Goal: Find specific page/section: Find specific page/section

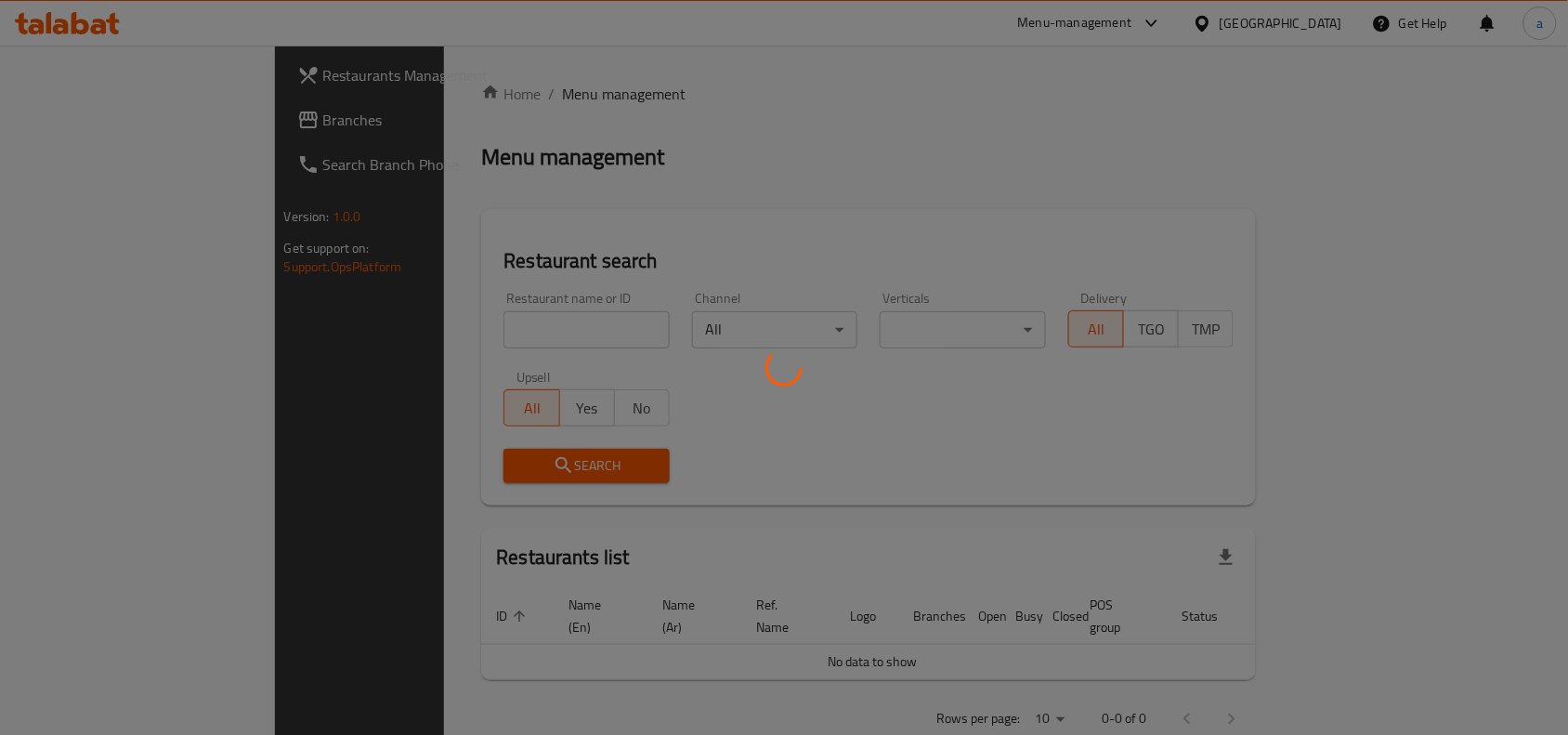
click at [1243, 23] on div at bounding box center [784, 367] width 1568 height 735
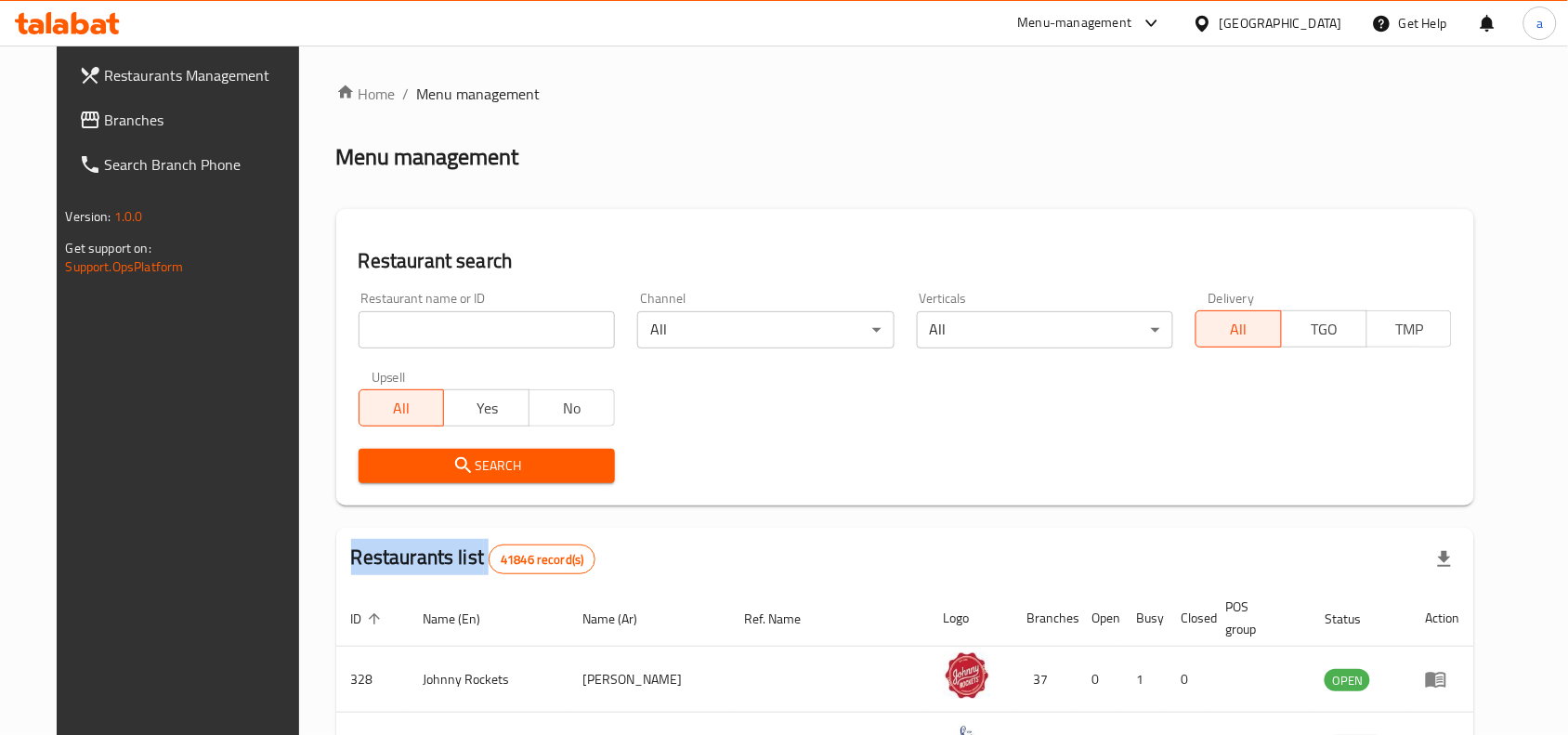
click at [1243, 46] on div "​ Menu-management United Arab Emirates Get Help a Restaurants Management Branch…" at bounding box center [784, 390] width 1568 height 689
click at [1209, 40] on div "United Arab Emirates" at bounding box center [1268, 23] width 179 height 45
click at [1251, 9] on div "United Arab Emirates" at bounding box center [1268, 23] width 179 height 45
click at [1247, 25] on div "United Arab Emirates" at bounding box center [1281, 23] width 122 height 21
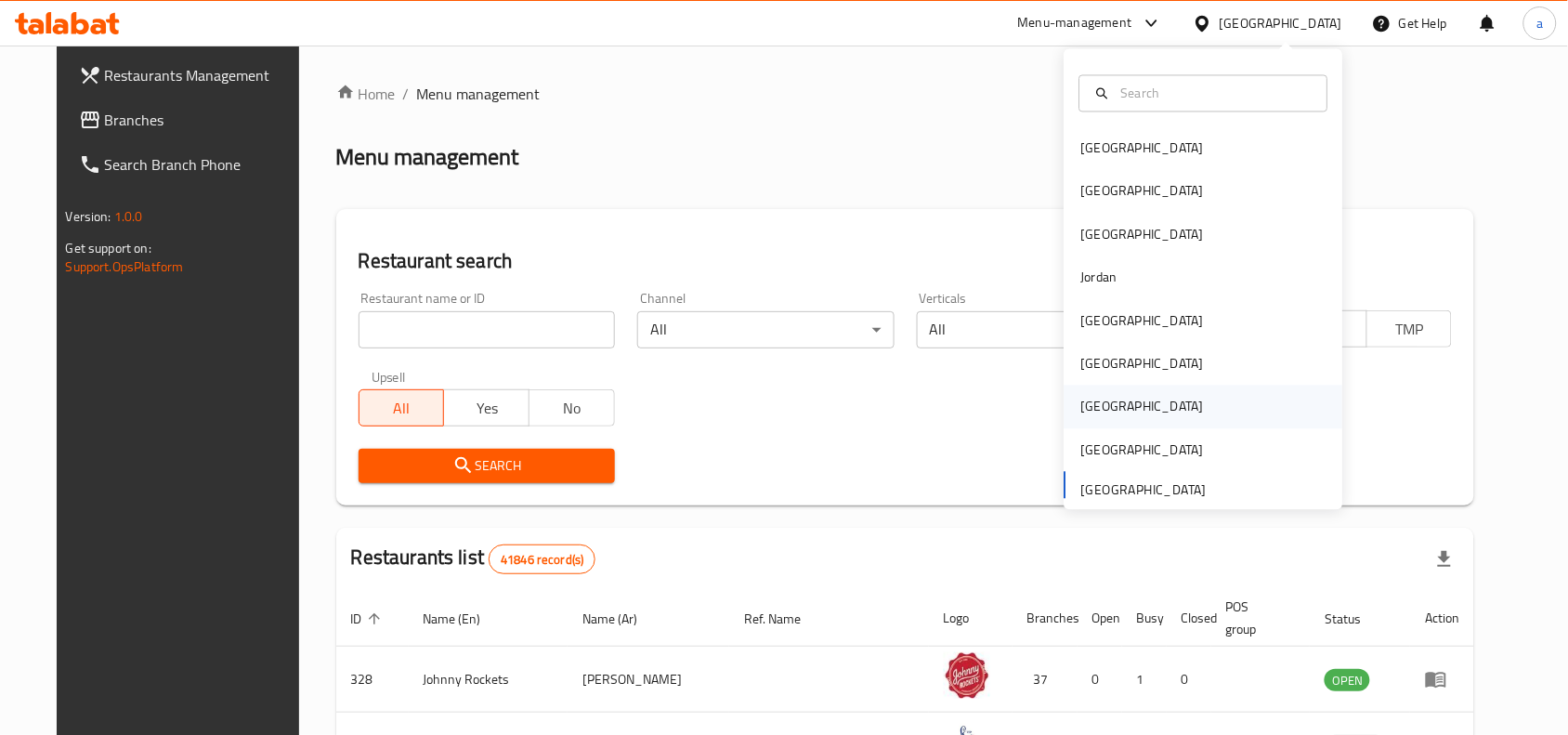
click at [1081, 409] on div "[GEOGRAPHIC_DATA]" at bounding box center [1142, 407] width 122 height 21
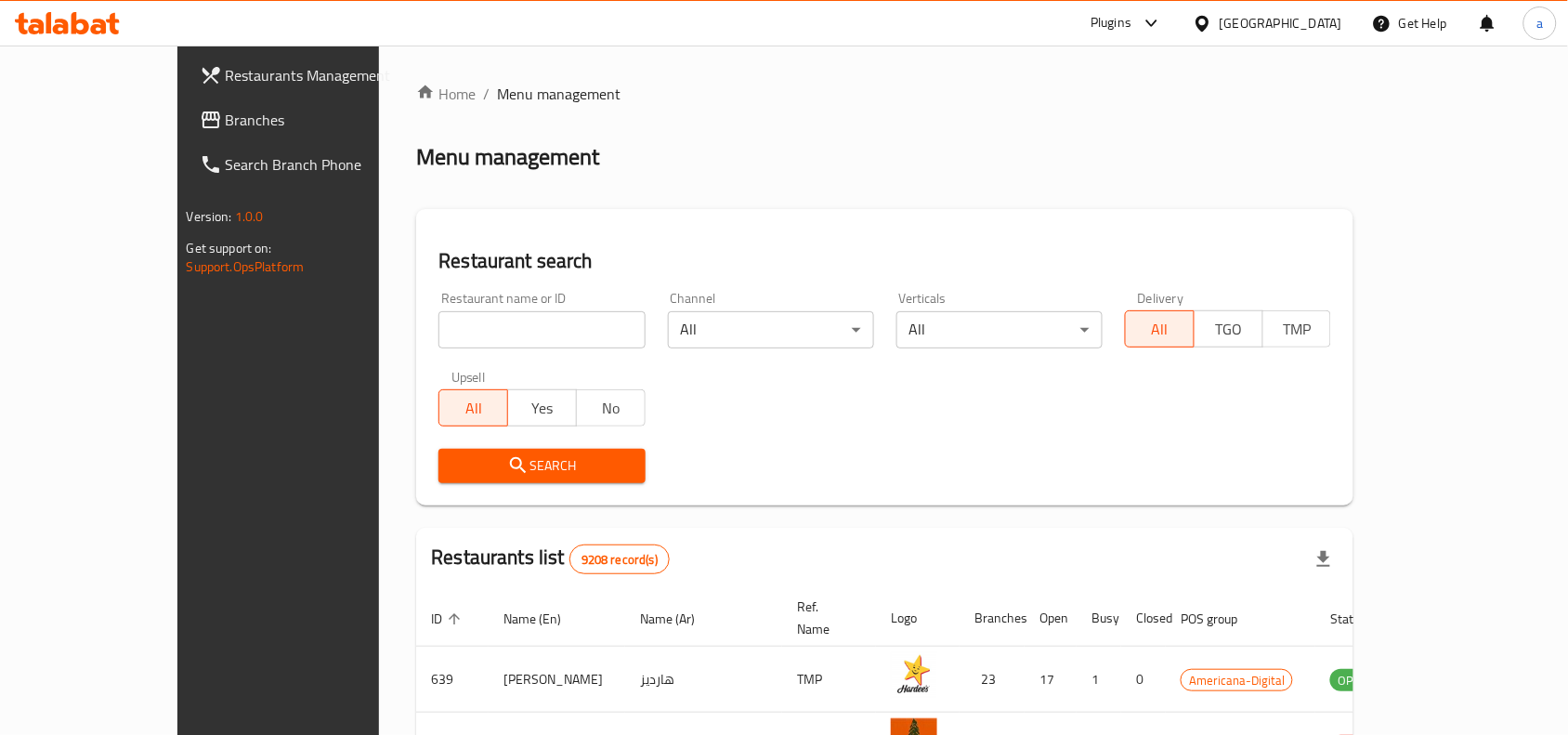
click at [226, 112] on span "Branches" at bounding box center [325, 120] width 199 height 22
